Goal: Task Accomplishment & Management: Use online tool/utility

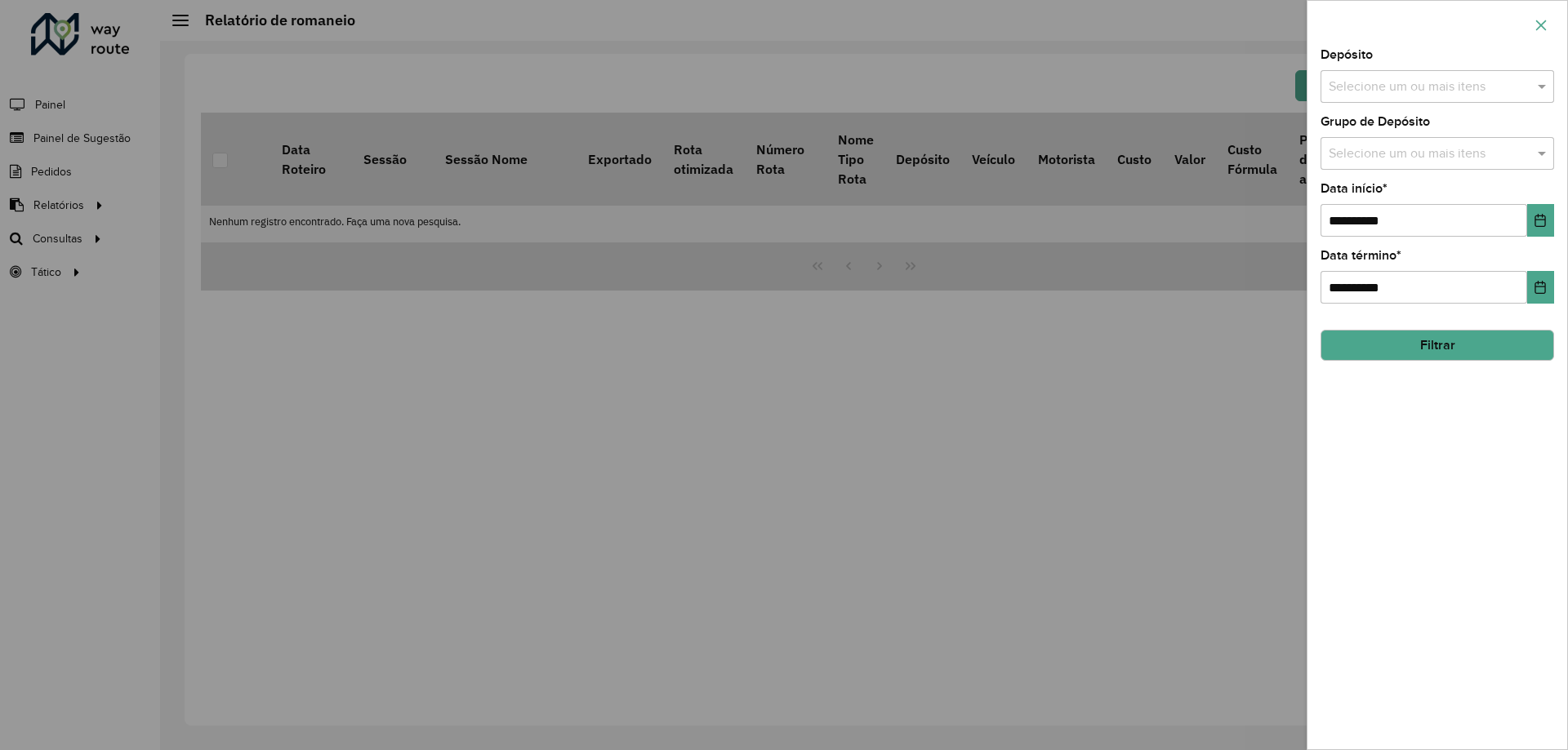
click at [1534, 17] on button "button" at bounding box center [1541, 25] width 26 height 26
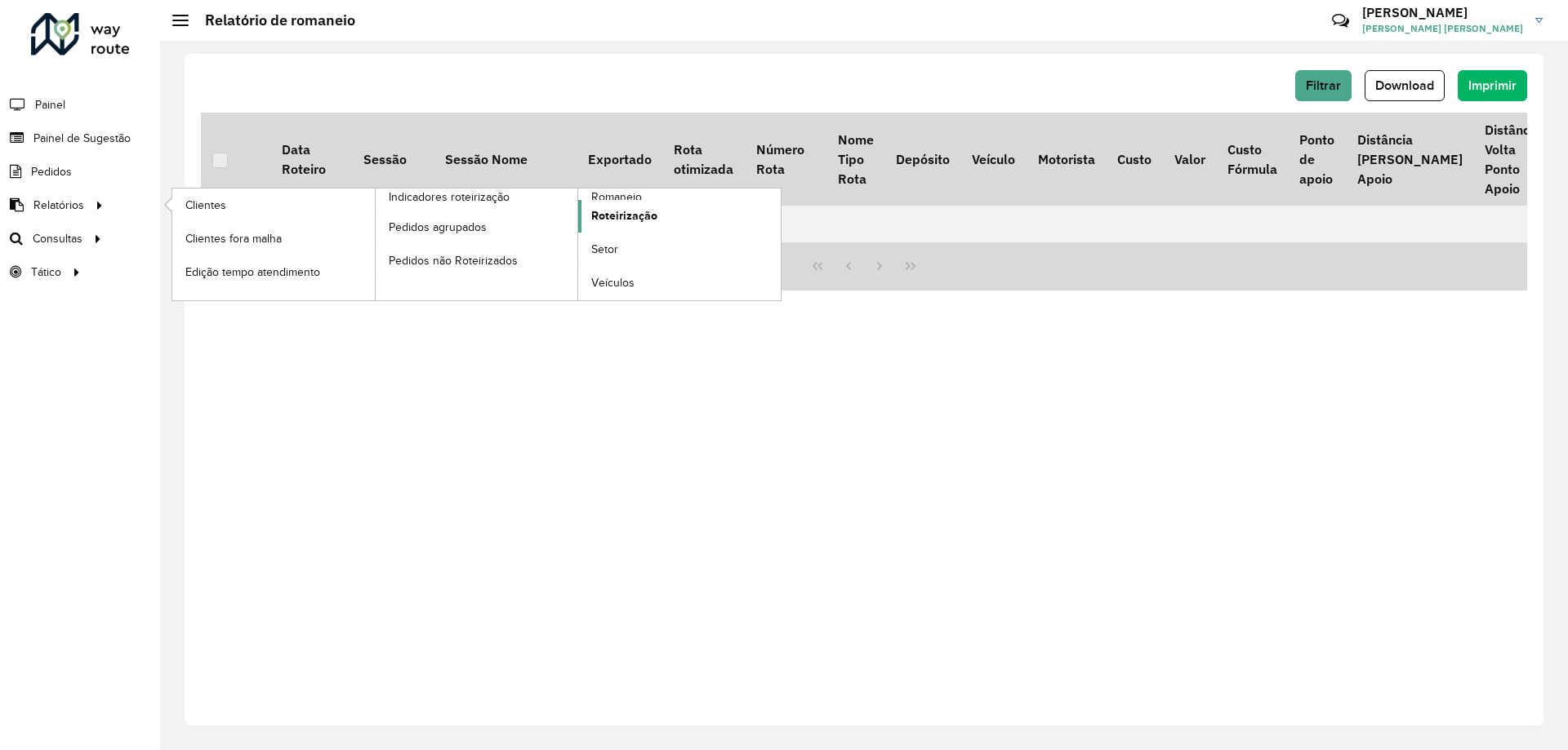
click at [609, 200] on link "Roteirização" at bounding box center [680, 216] width 203 height 33
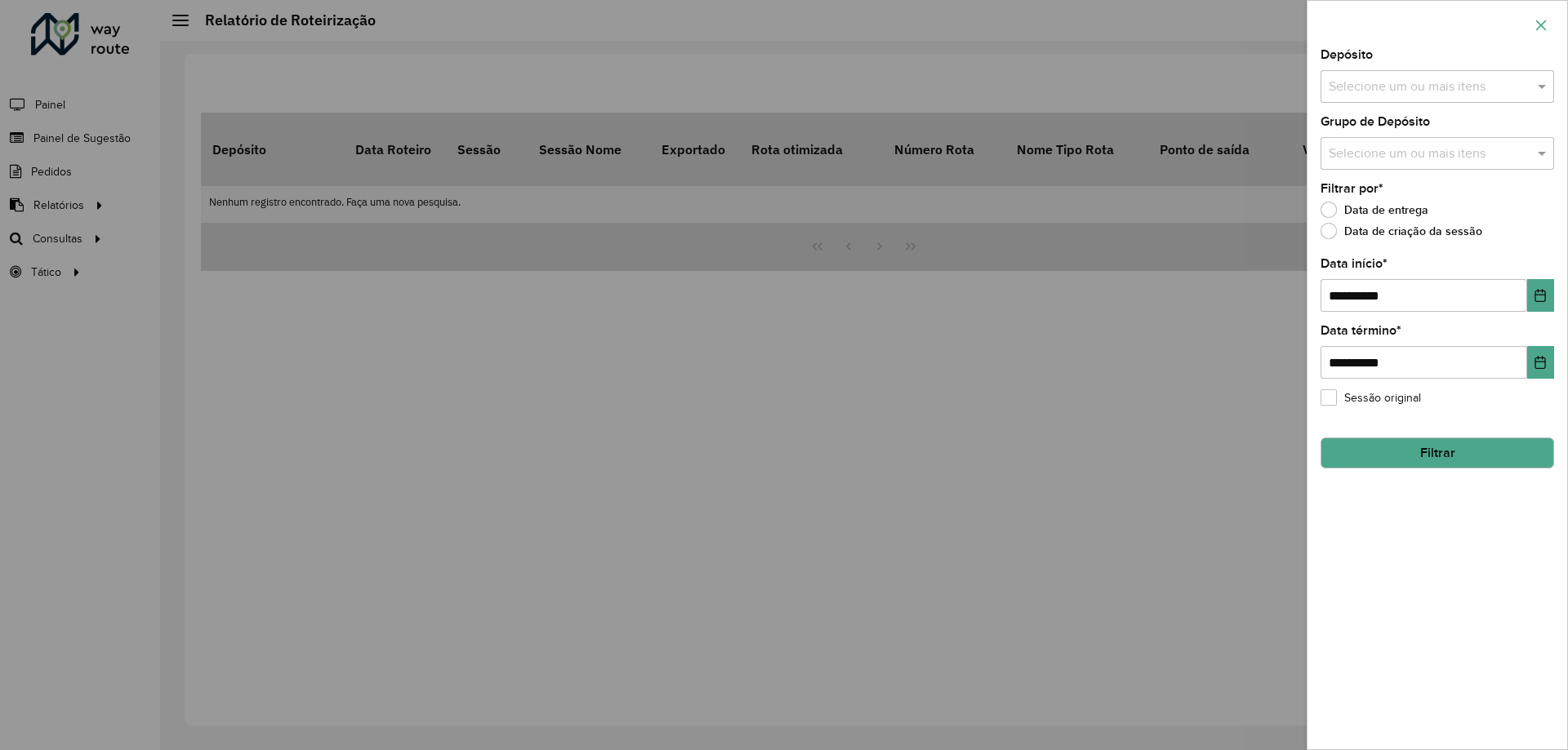
click at [1545, 24] on icon "button" at bounding box center [1541, 25] width 13 height 13
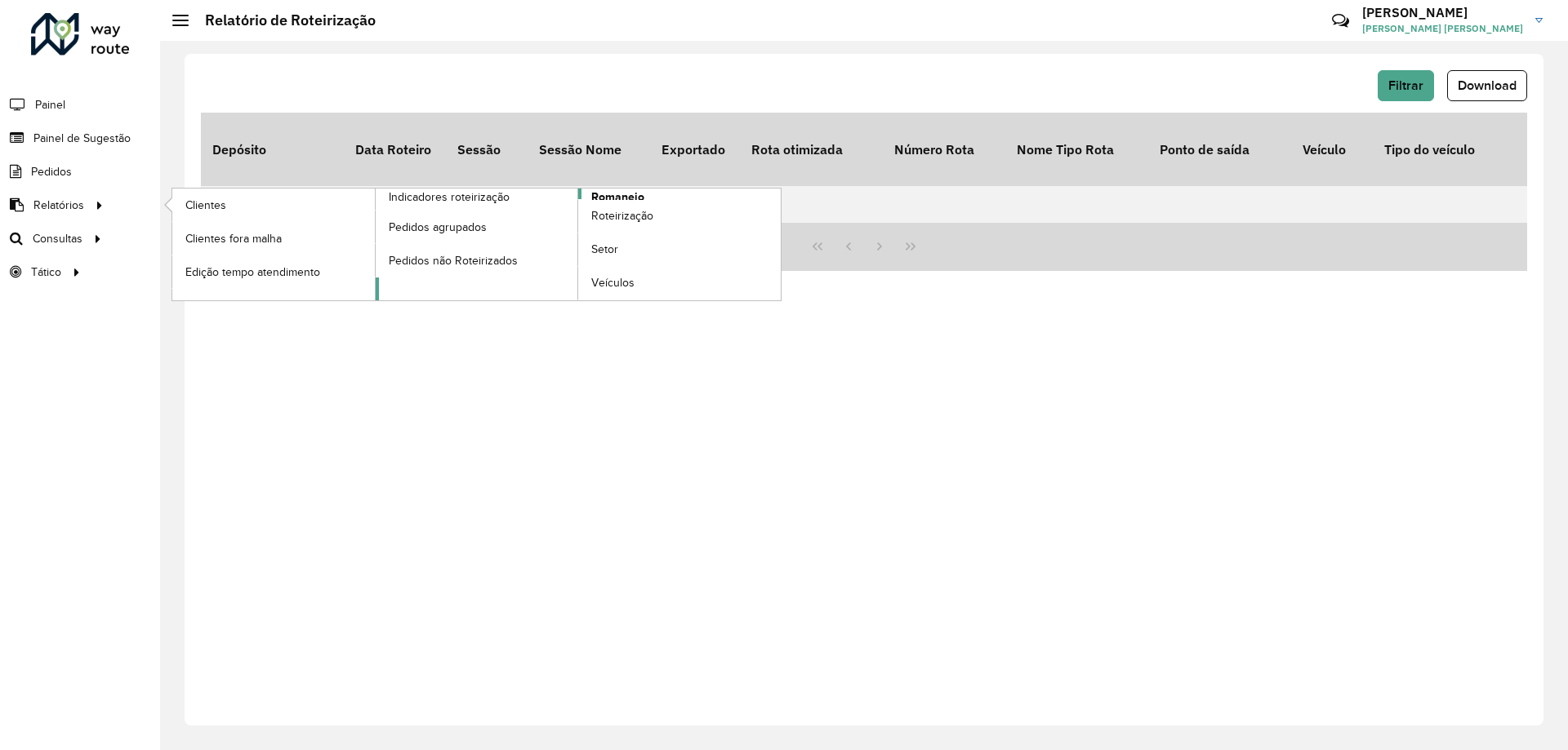
click at [615, 197] on span "Romaneio" at bounding box center [617, 197] width 53 height 17
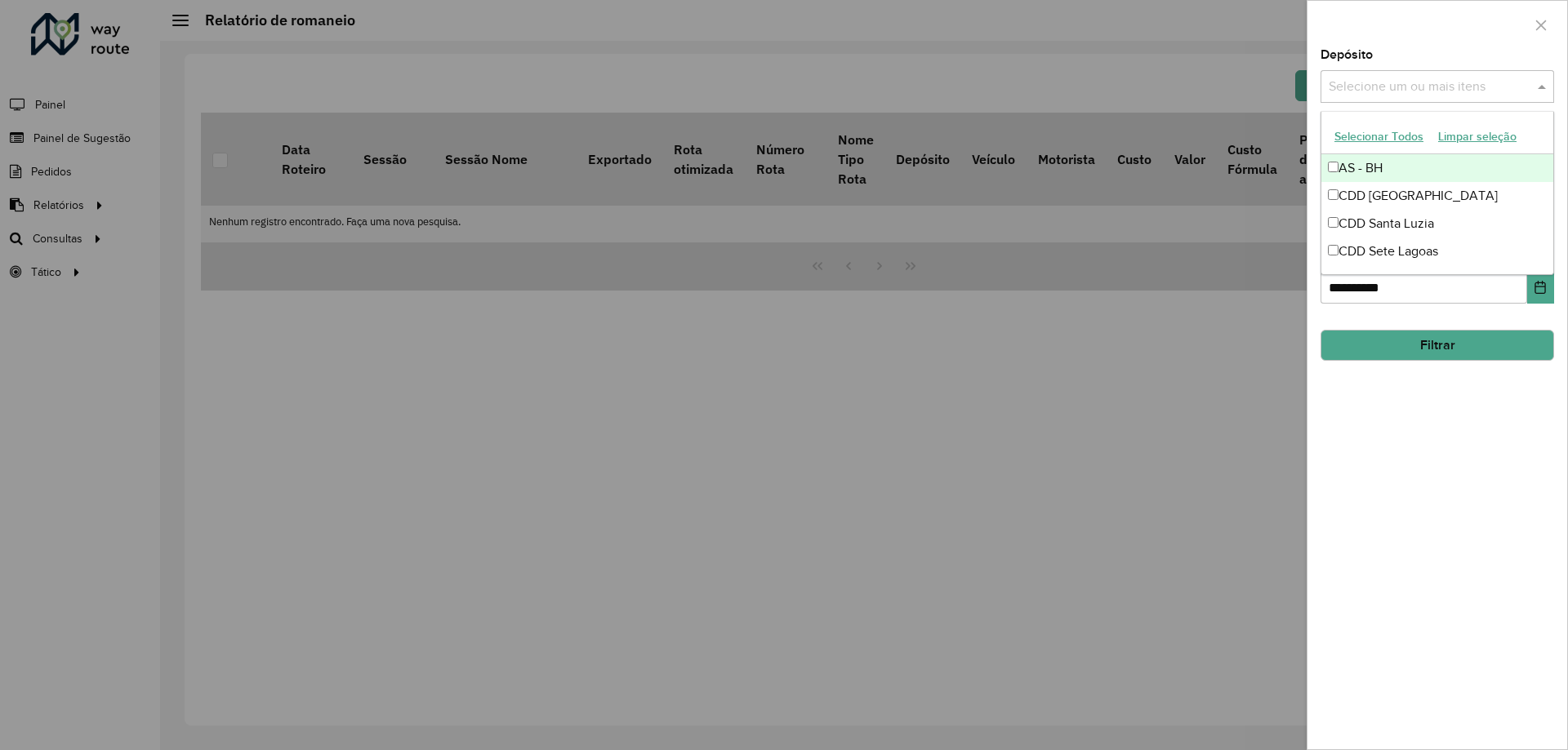
click at [1404, 88] on input "text" at bounding box center [1429, 87] width 210 height 20
click at [1404, 190] on div "CDD [GEOGRAPHIC_DATA]" at bounding box center [1437, 196] width 232 height 28
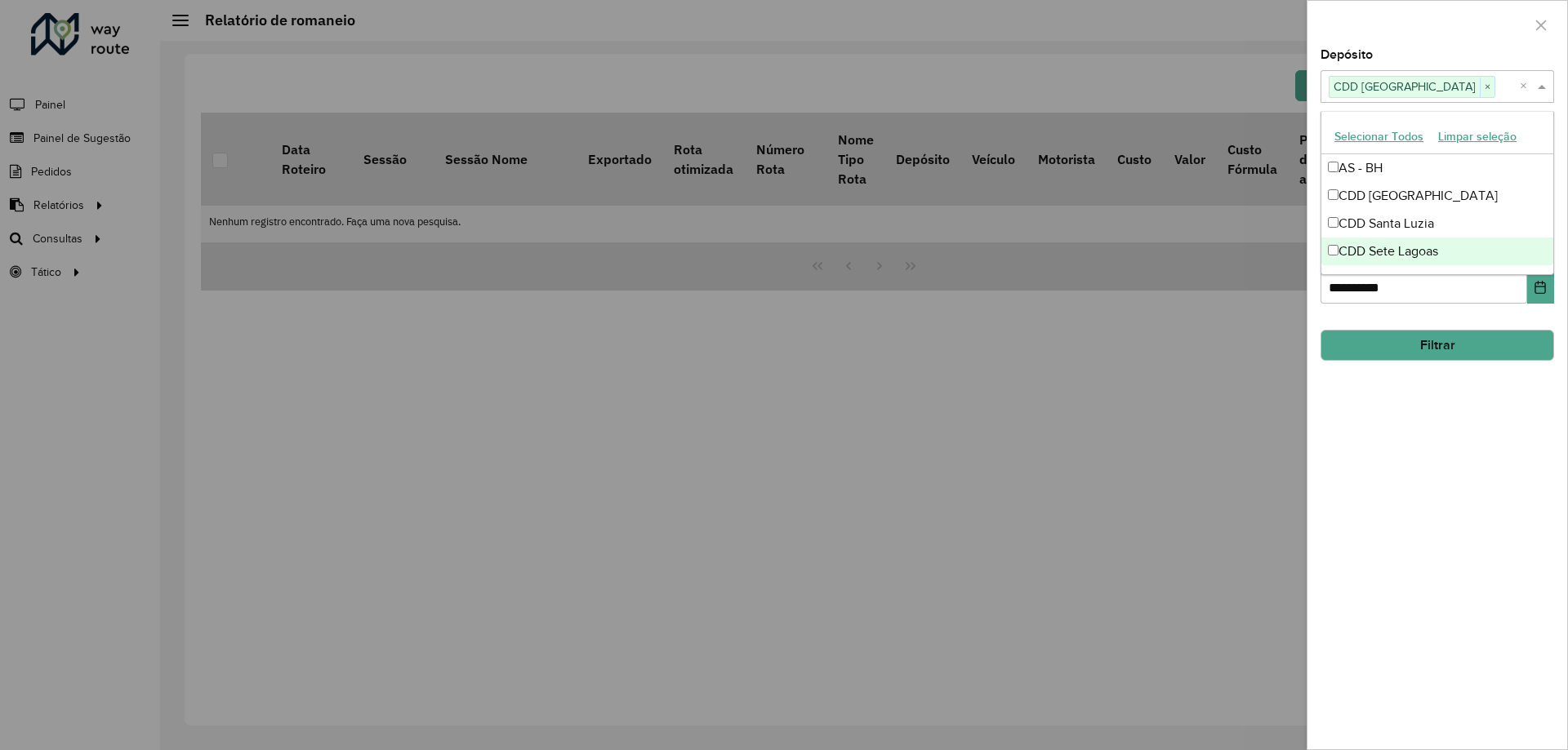
click at [1387, 336] on button "Filtrar" at bounding box center [1437, 344] width 234 height 31
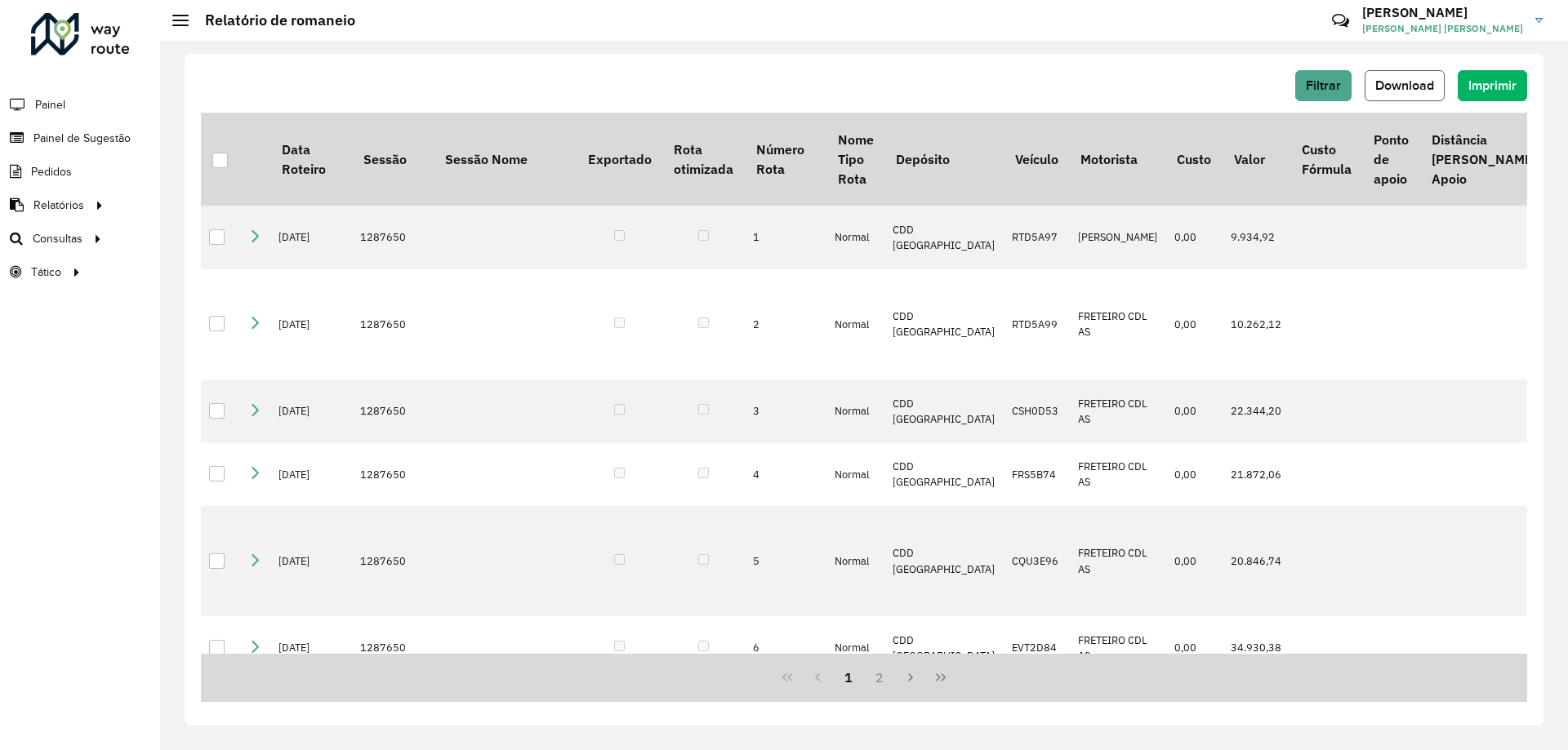
click at [1413, 82] on span "Download" at bounding box center [1404, 85] width 59 height 14
click at [121, 143] on span "Painel de Sugestão" at bounding box center [85, 138] width 102 height 17
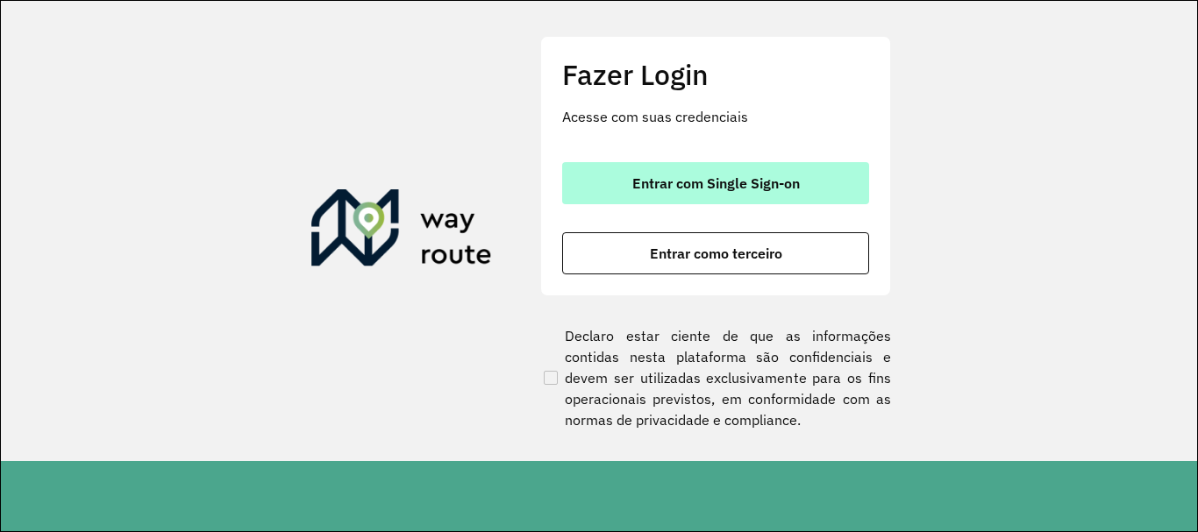
click at [829, 183] on button "Entrar com Single Sign-on" at bounding box center [715, 183] width 307 height 42
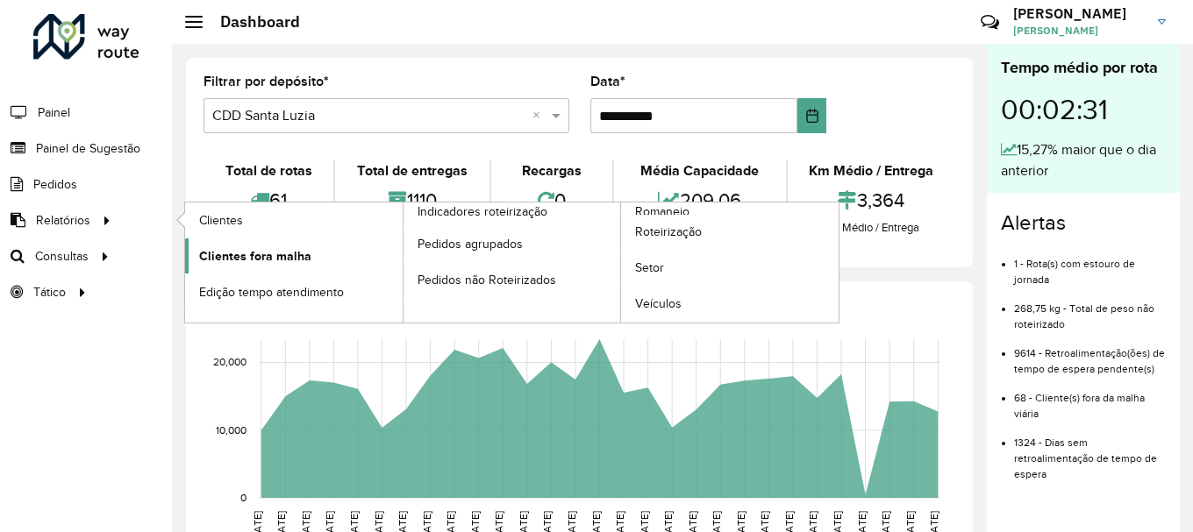
click at [324, 251] on link "Clientes fora malha" at bounding box center [294, 256] width 218 height 35
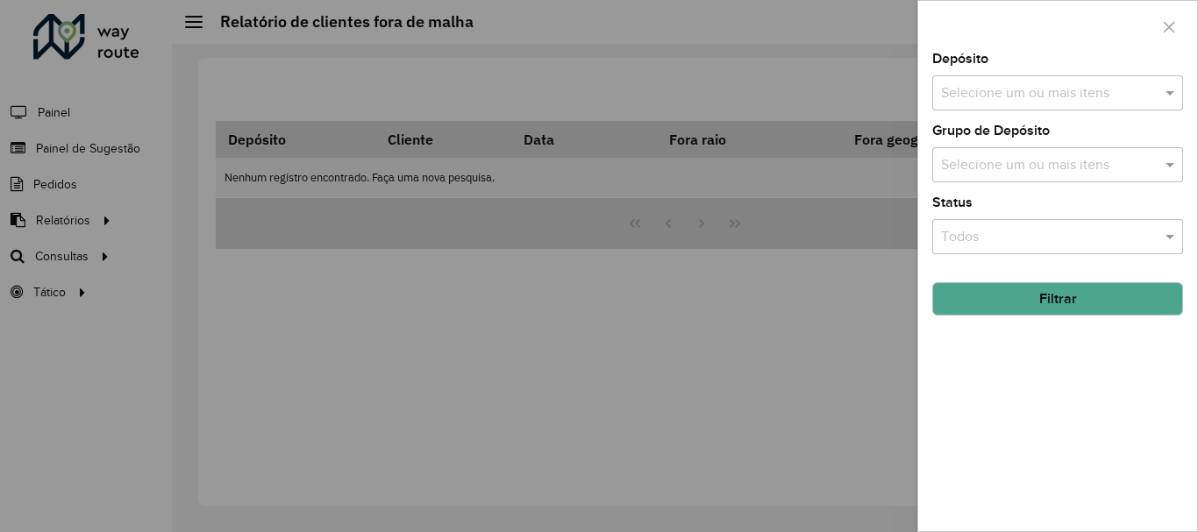
click at [1047, 104] on div "Selecione um ou mais itens" at bounding box center [1057, 92] width 251 height 35
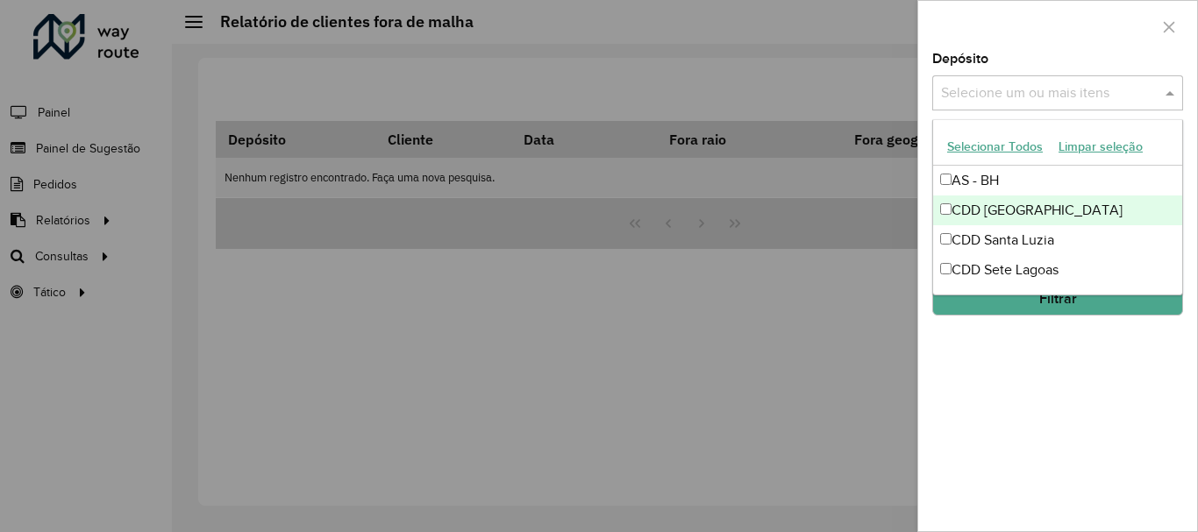
click at [1056, 216] on div "CDD [GEOGRAPHIC_DATA]" at bounding box center [1057, 211] width 249 height 30
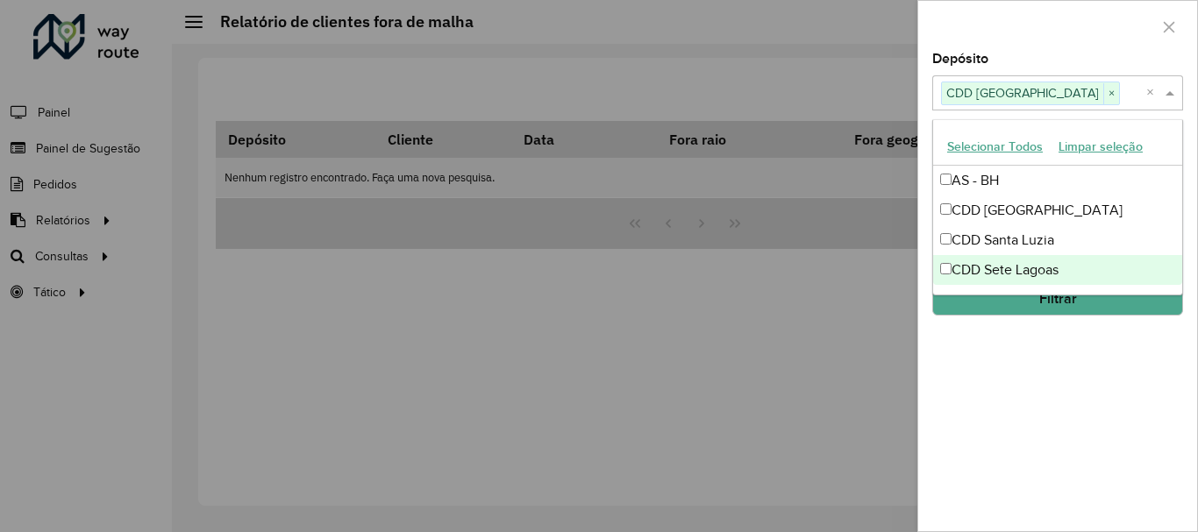
click at [1109, 304] on button "Filtrar" at bounding box center [1057, 298] width 251 height 33
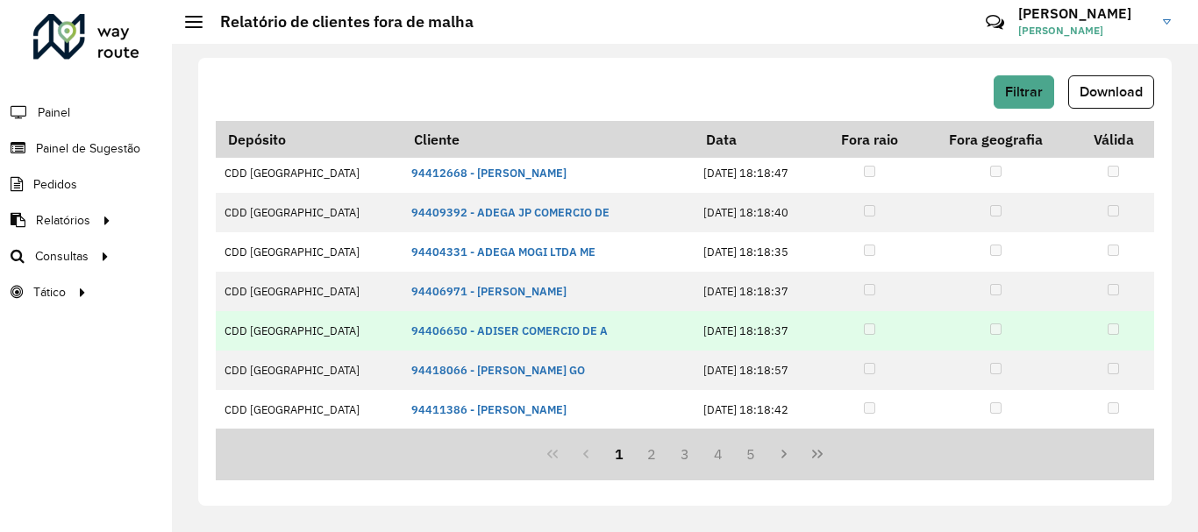
scroll to position [519, 0]
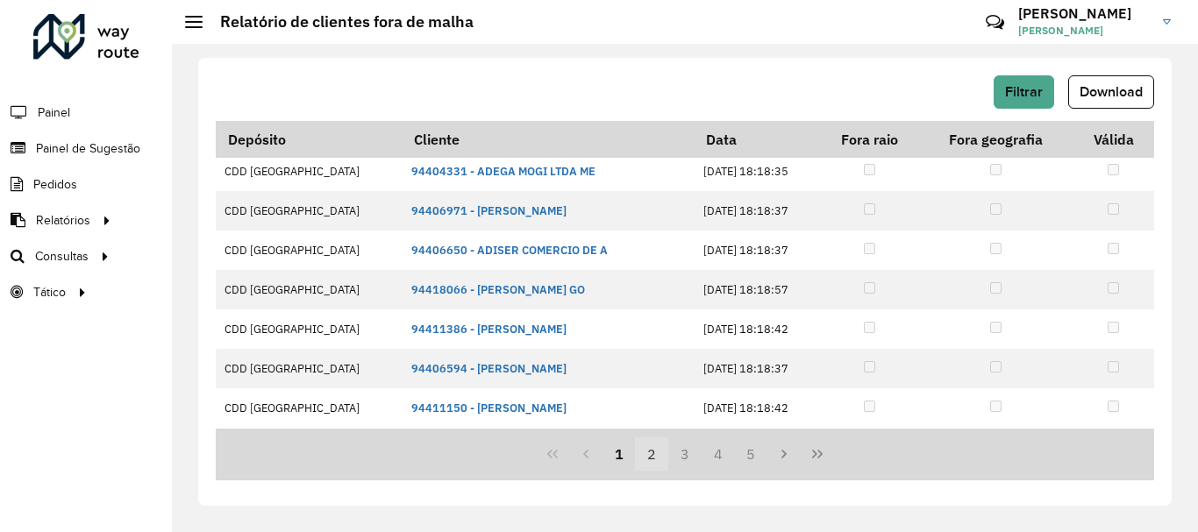
click at [654, 460] on button "2" at bounding box center [651, 454] width 33 height 33
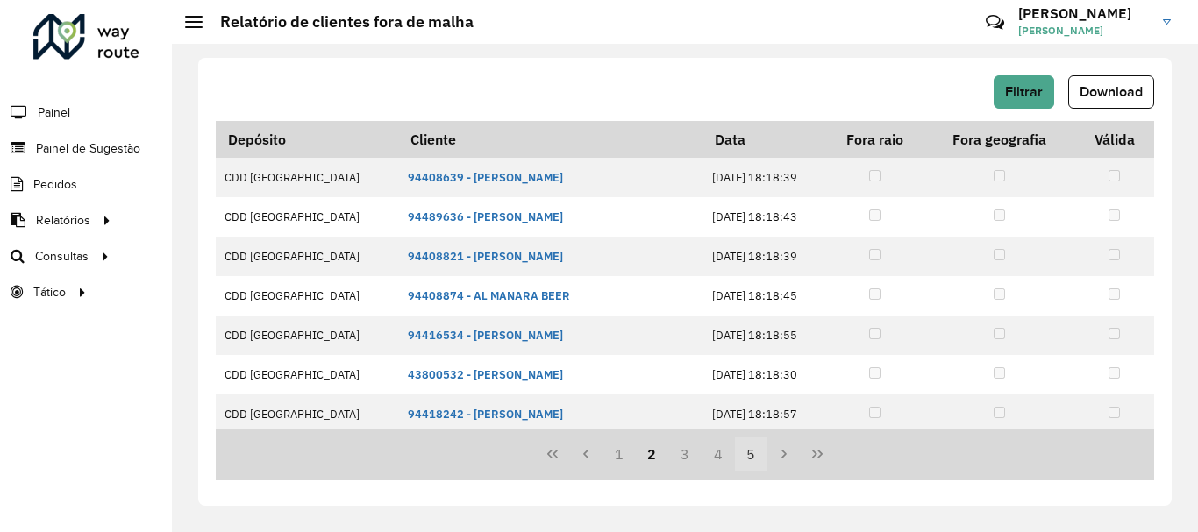
click at [745, 459] on button "5" at bounding box center [751, 454] width 33 height 33
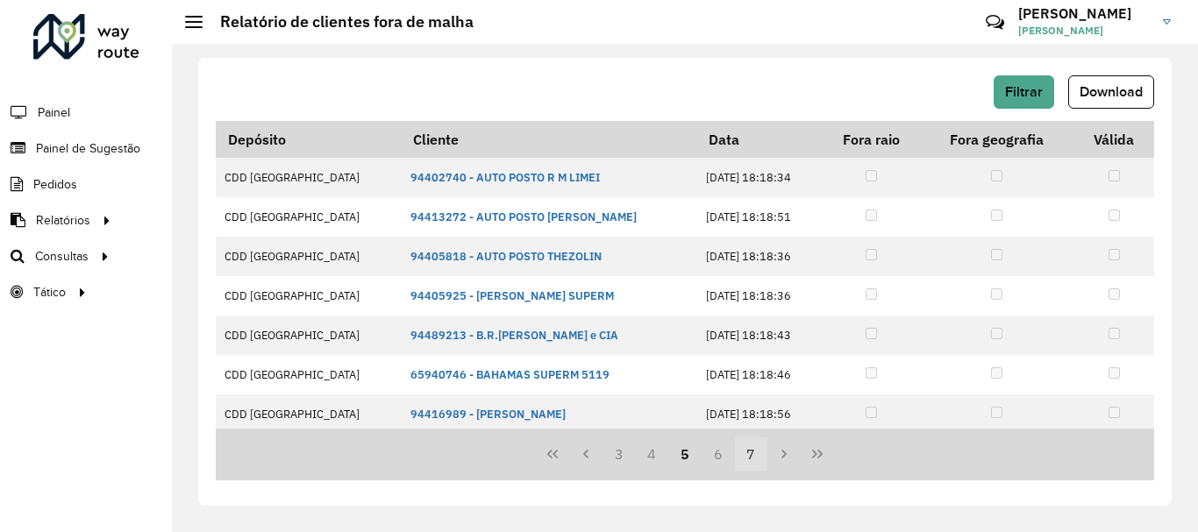
click at [753, 455] on button "7" at bounding box center [751, 454] width 33 height 33
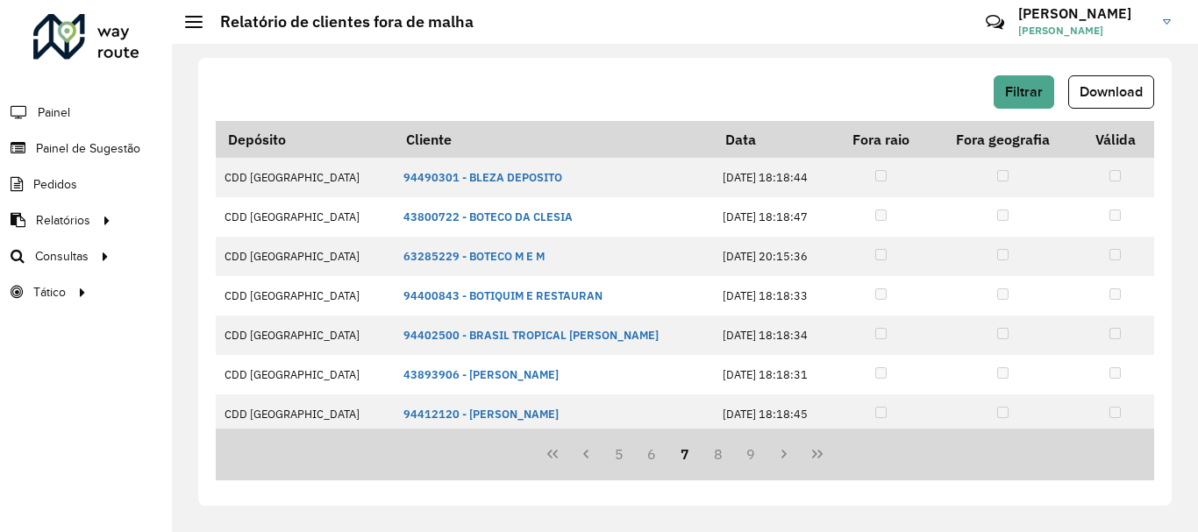
scroll to position [439, 0]
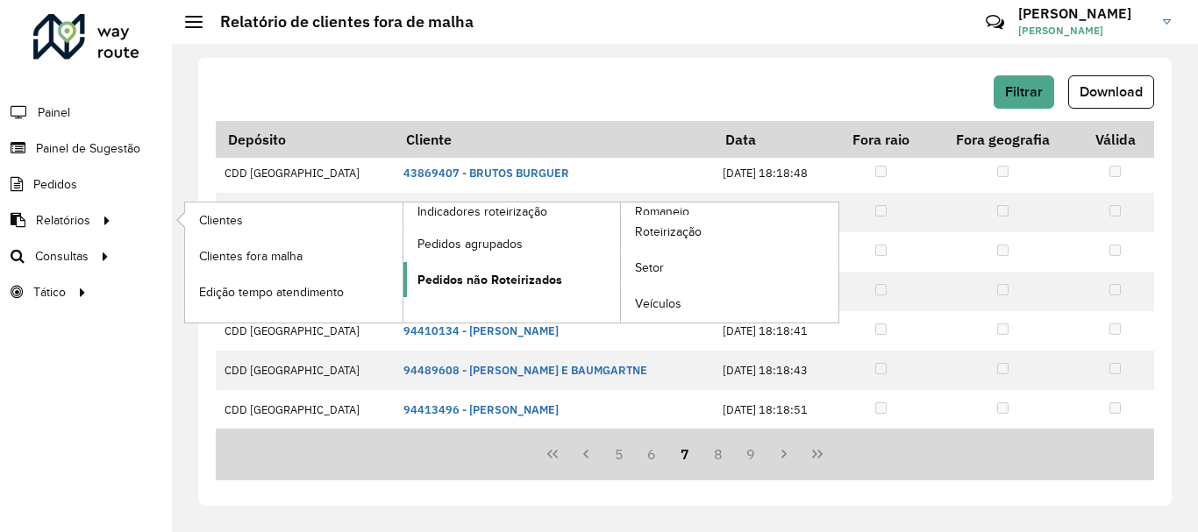
click at [437, 275] on span "Pedidos não Roteirizados" at bounding box center [489, 280] width 145 height 18
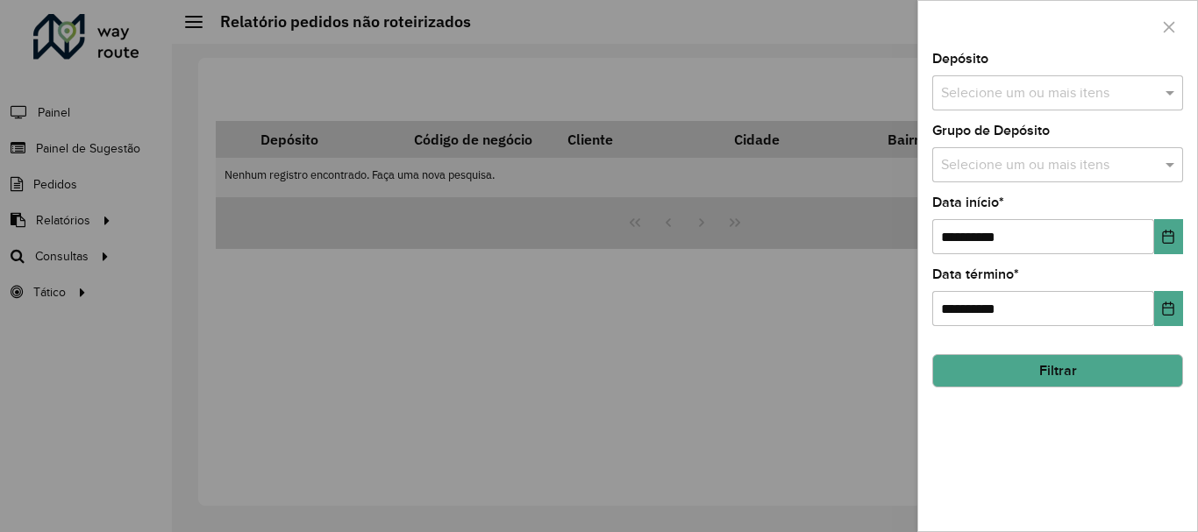
click at [1110, 90] on input "text" at bounding box center [1049, 93] width 225 height 21
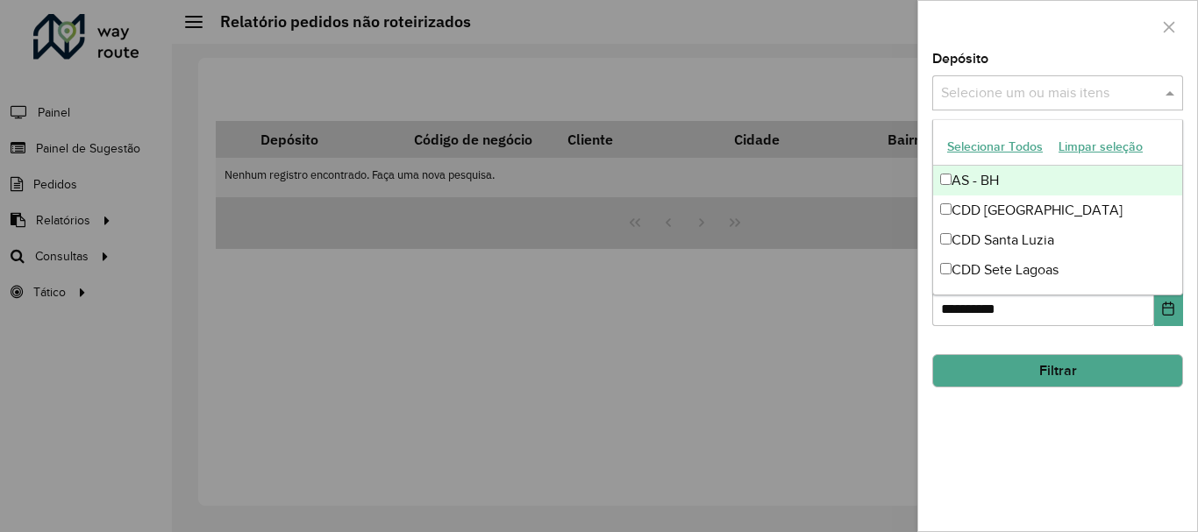
click at [1051, 182] on div "AS - BH" at bounding box center [1057, 181] width 249 height 30
click at [1045, 179] on div "AS - BH" at bounding box center [1057, 181] width 249 height 30
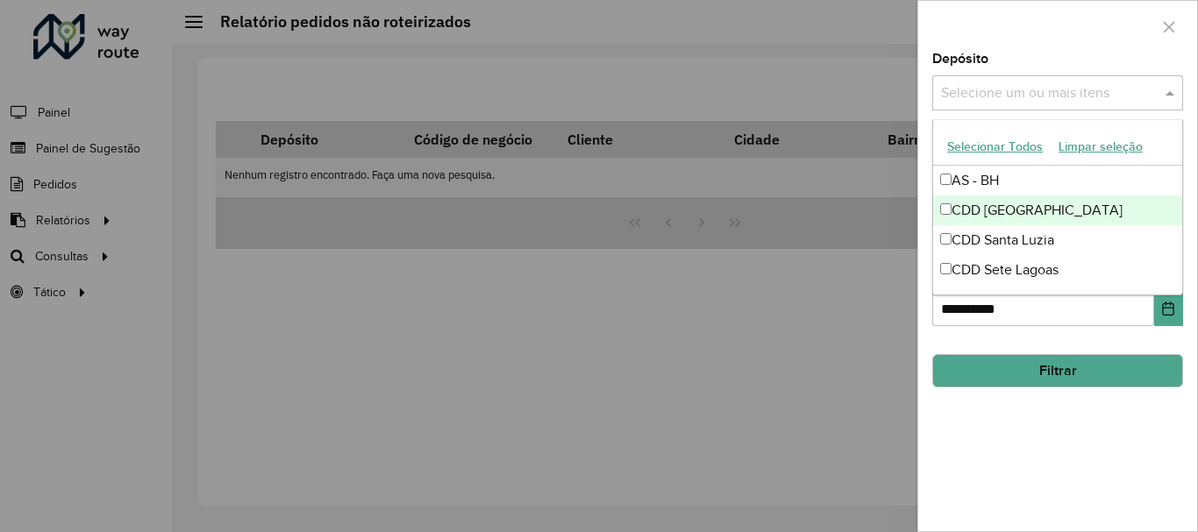
click at [1061, 206] on div "CDD [GEOGRAPHIC_DATA]" at bounding box center [1057, 211] width 249 height 30
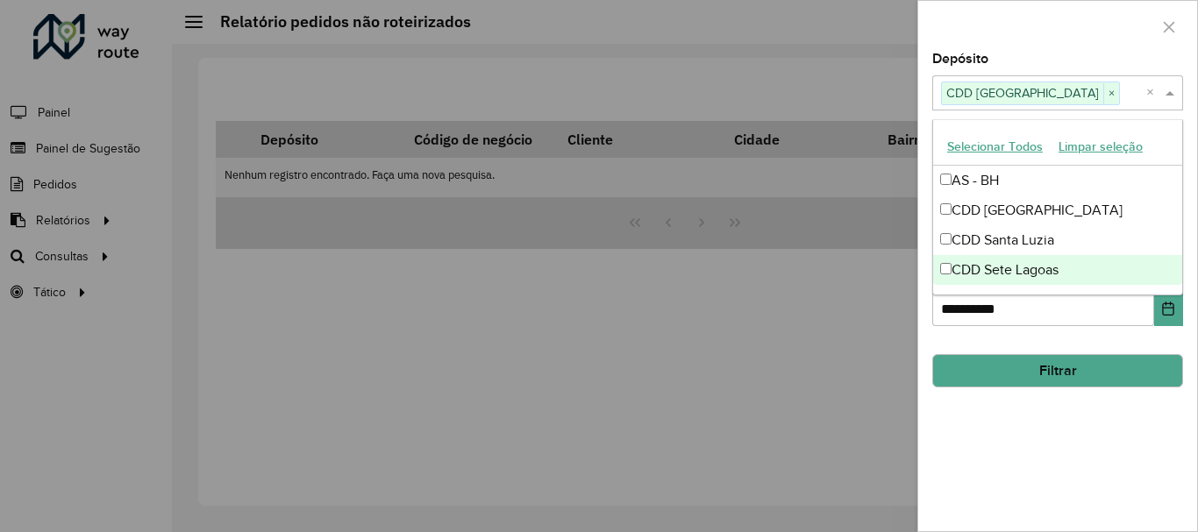
click at [1092, 360] on button "Filtrar" at bounding box center [1057, 370] width 251 height 33
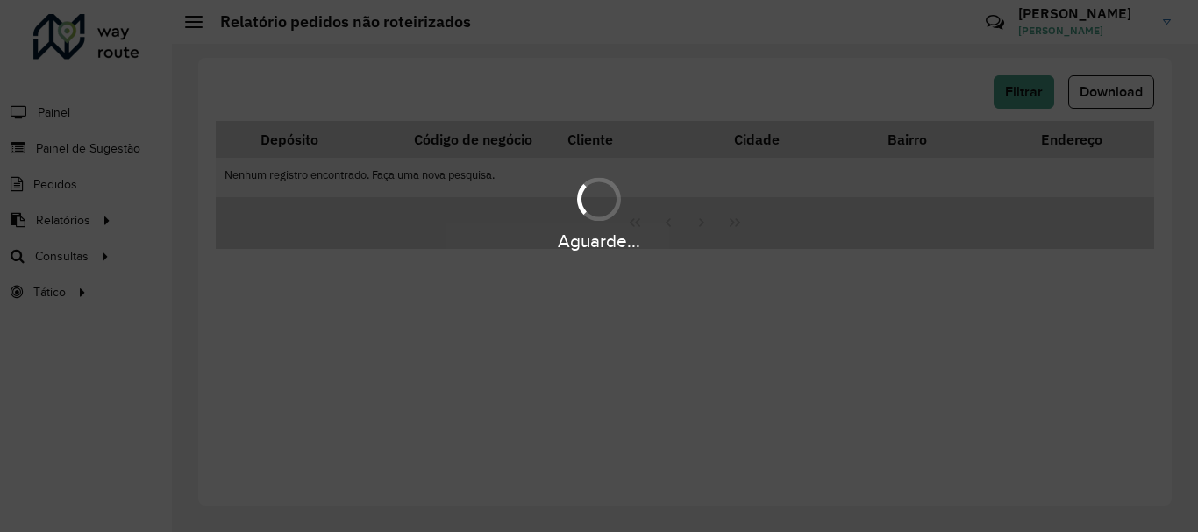
click at [1032, 98] on div "Aguarde..." at bounding box center [599, 266] width 1198 height 532
drag, startPoint x: 796, startPoint y: 79, endPoint x: 822, endPoint y: 68, distance: 27.9
click at [799, 77] on div "Aguarde..." at bounding box center [599, 266] width 1198 height 532
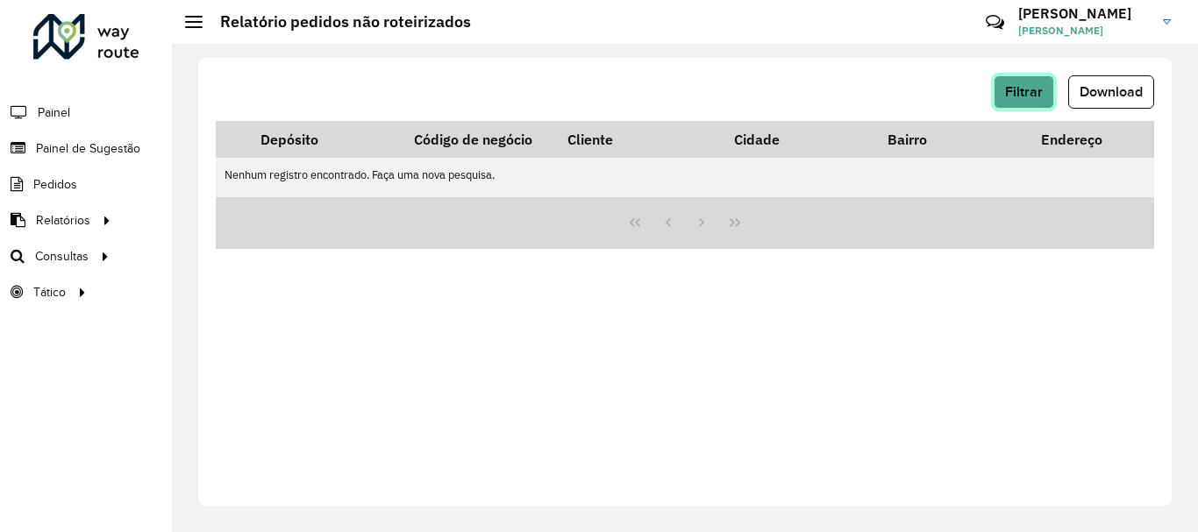
click at [1034, 97] on span "Filtrar" at bounding box center [1024, 91] width 38 height 15
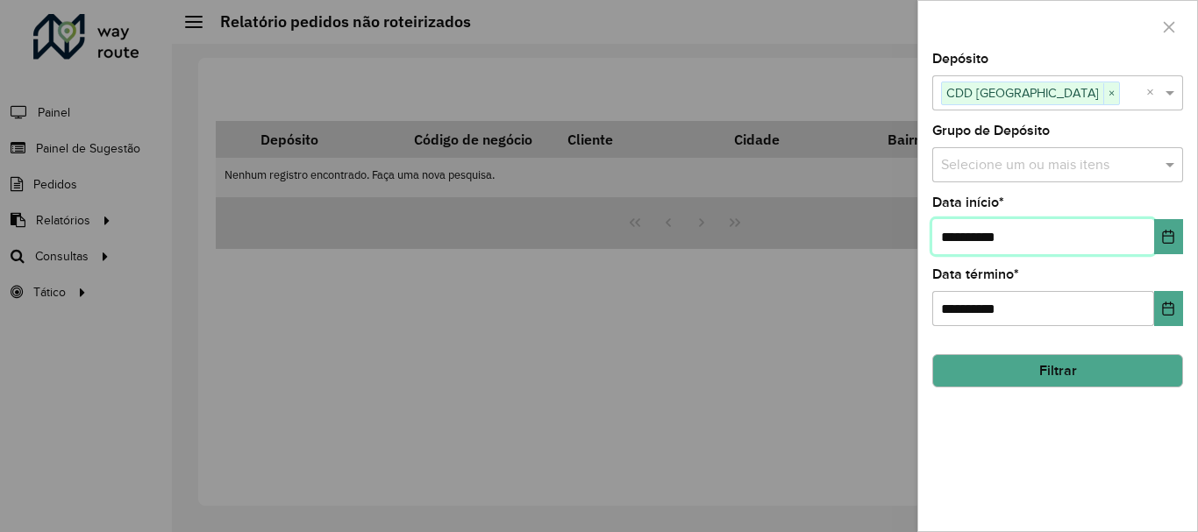
click at [1107, 249] on input "**********" at bounding box center [1043, 236] width 222 height 35
click at [1171, 239] on icon "Choose Date" at bounding box center [1168, 237] width 14 height 14
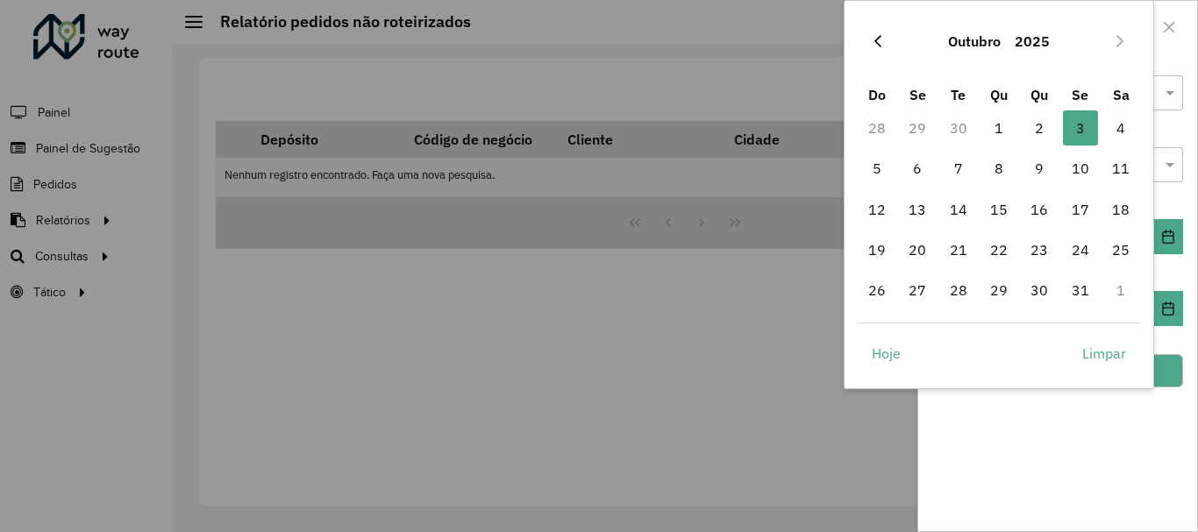
click at [884, 39] on icon "Previous Month" at bounding box center [878, 41] width 14 height 14
click at [922, 129] on span "1" at bounding box center [917, 128] width 35 height 35
type input "**********"
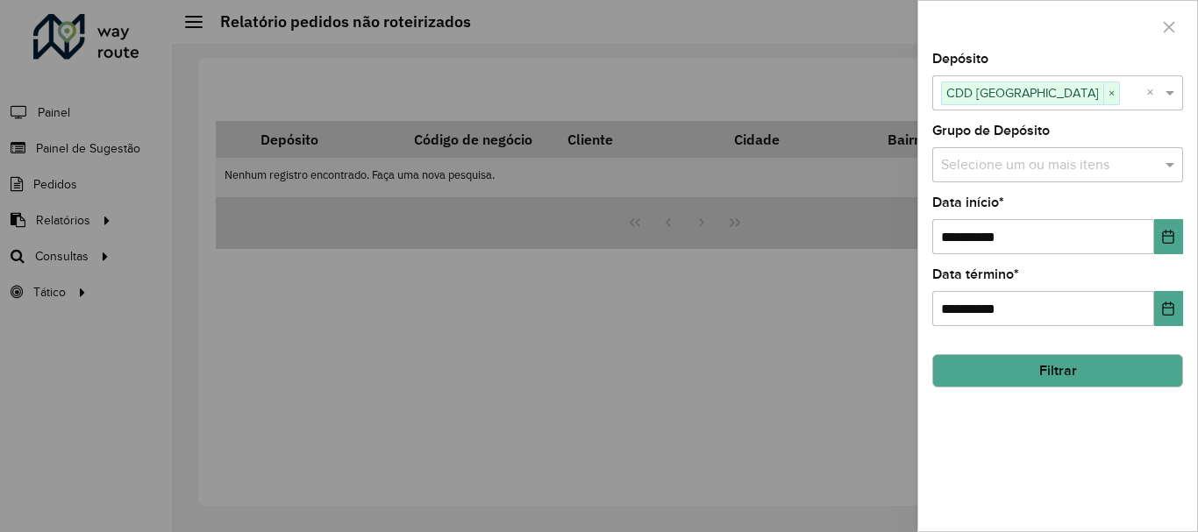
click at [1103, 379] on button "Filtrar" at bounding box center [1057, 370] width 251 height 33
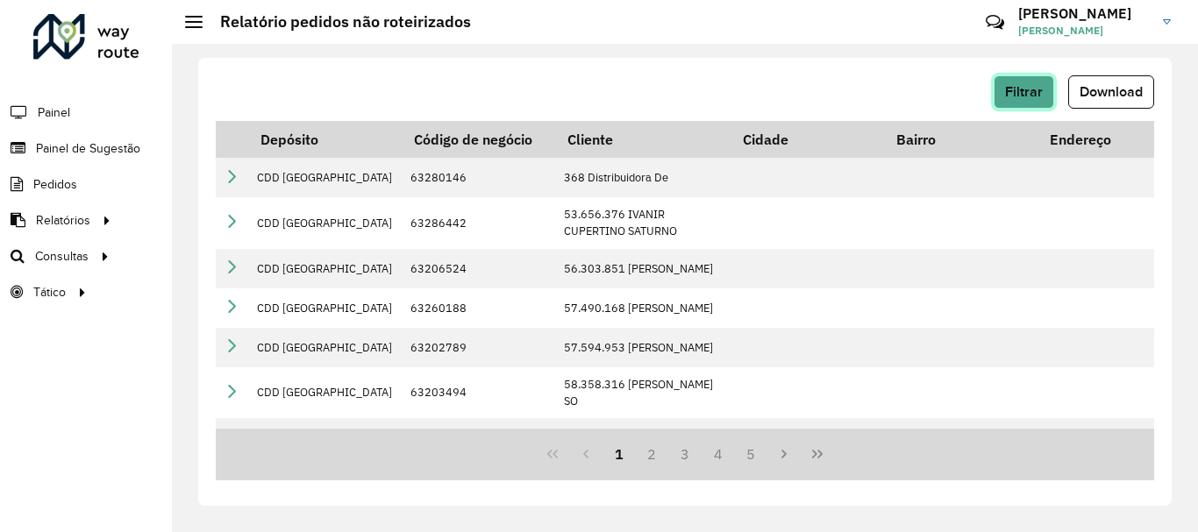
click at [1023, 99] on button "Filtrar" at bounding box center [1024, 91] width 61 height 33
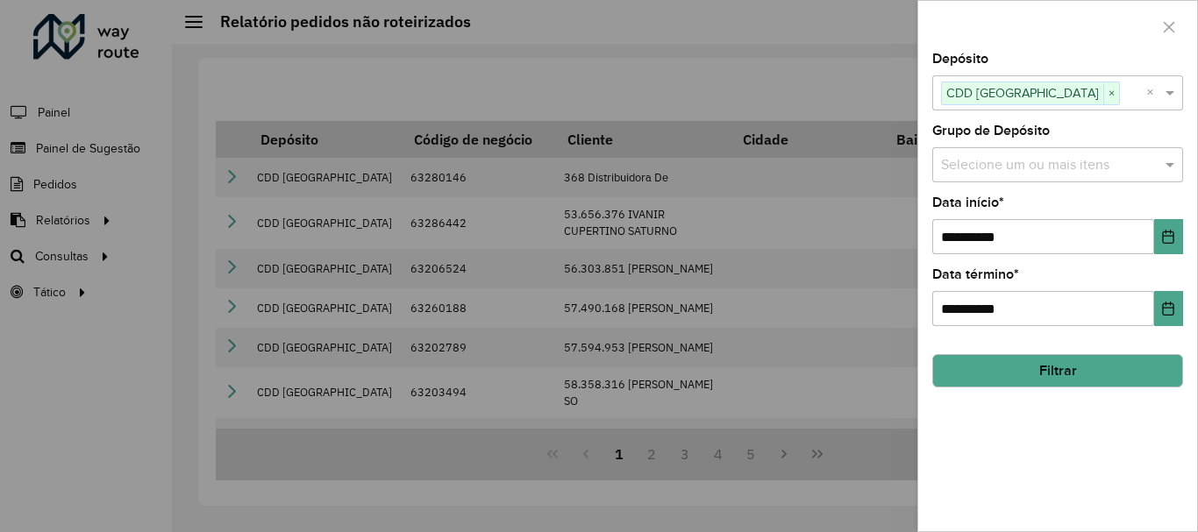
click at [793, 73] on div at bounding box center [599, 266] width 1198 height 532
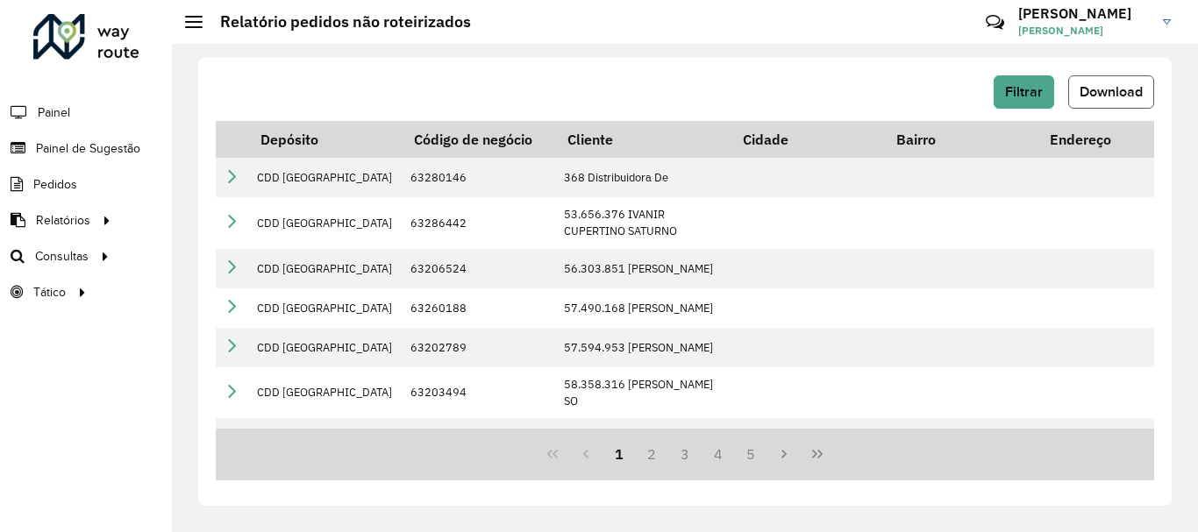
click at [1103, 89] on span "Download" at bounding box center [1111, 91] width 63 height 15
